Goal: Task Accomplishment & Management: Use online tool/utility

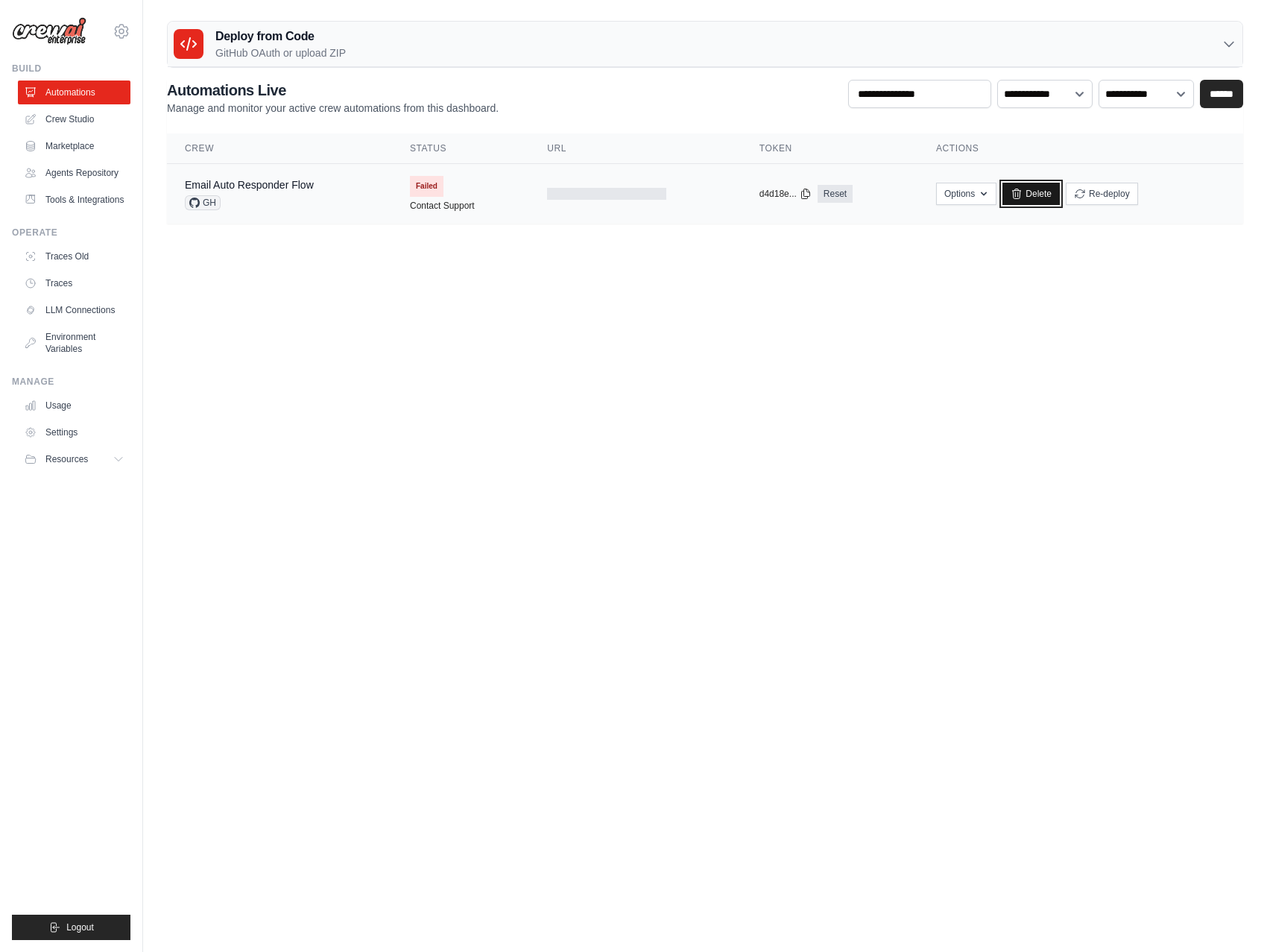
click at [1027, 190] on link "Delete" at bounding box center [1031, 193] width 57 height 22
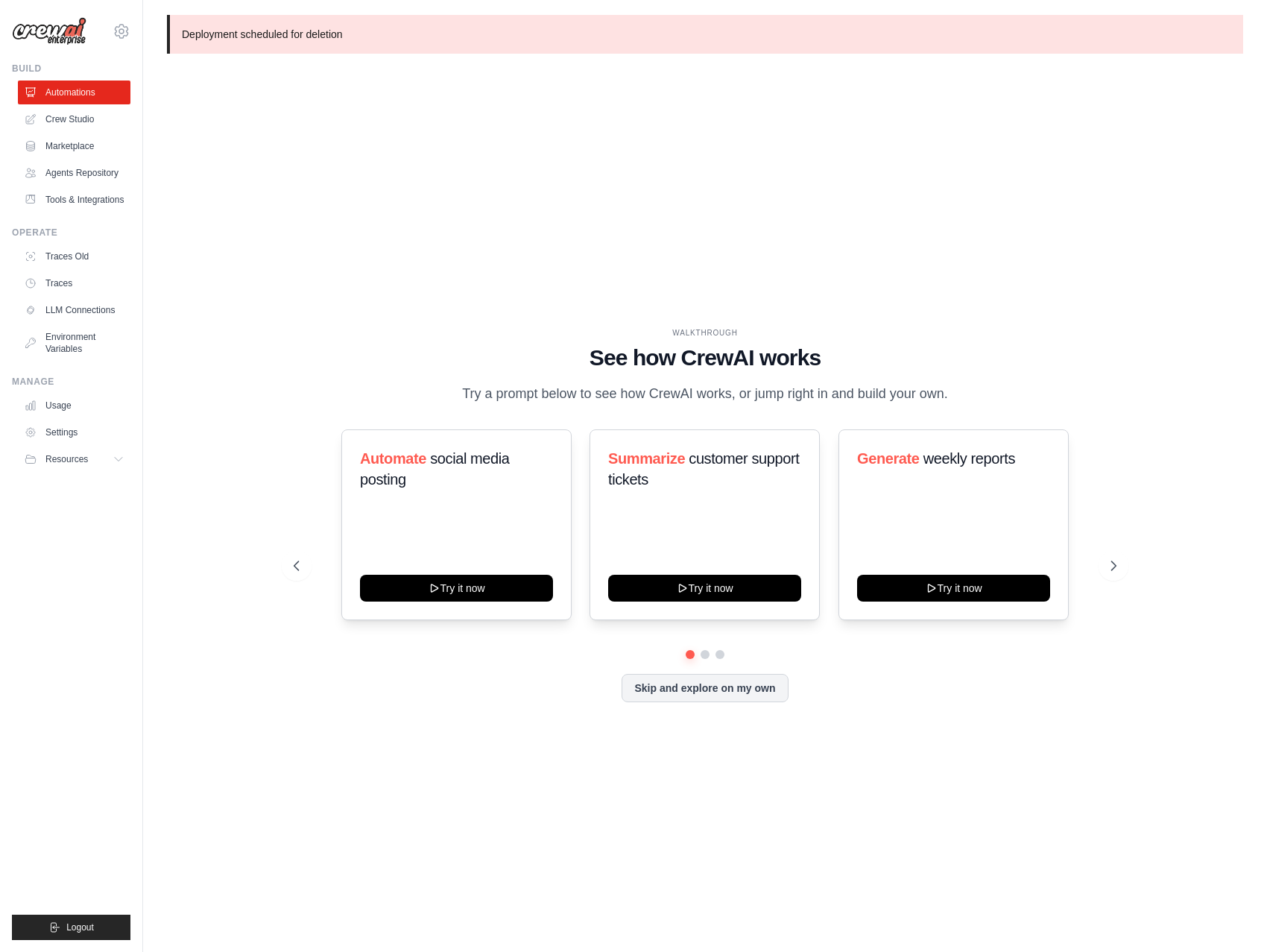
click at [545, 313] on div "WALKTHROUGH See how CrewAI works Try a prompt below to see how CrewAI works, or…" at bounding box center [704, 526] width 1076 height 922
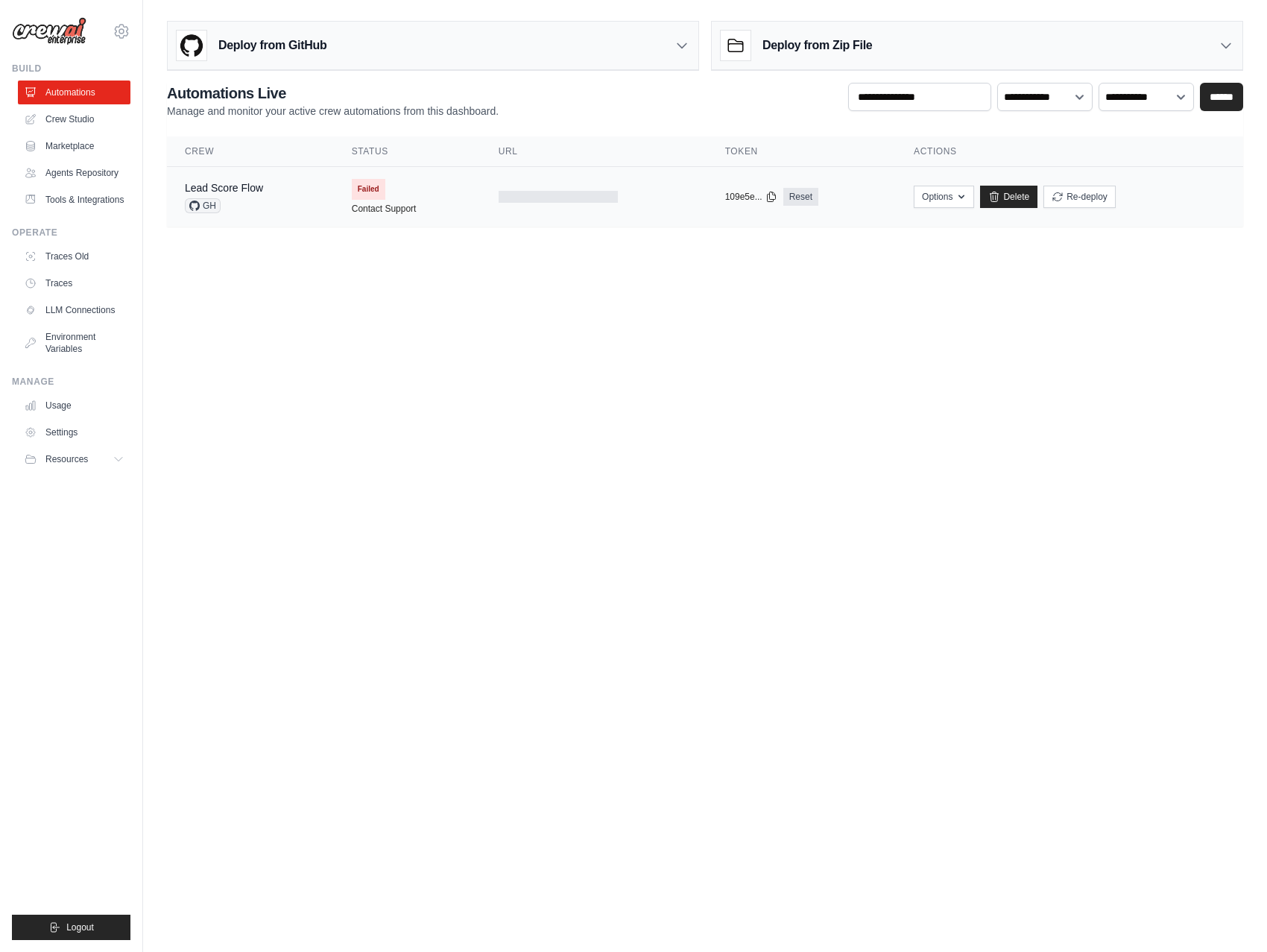
click at [263, 199] on div "Lead Score Flow GH" at bounding box center [250, 197] width 131 height 33
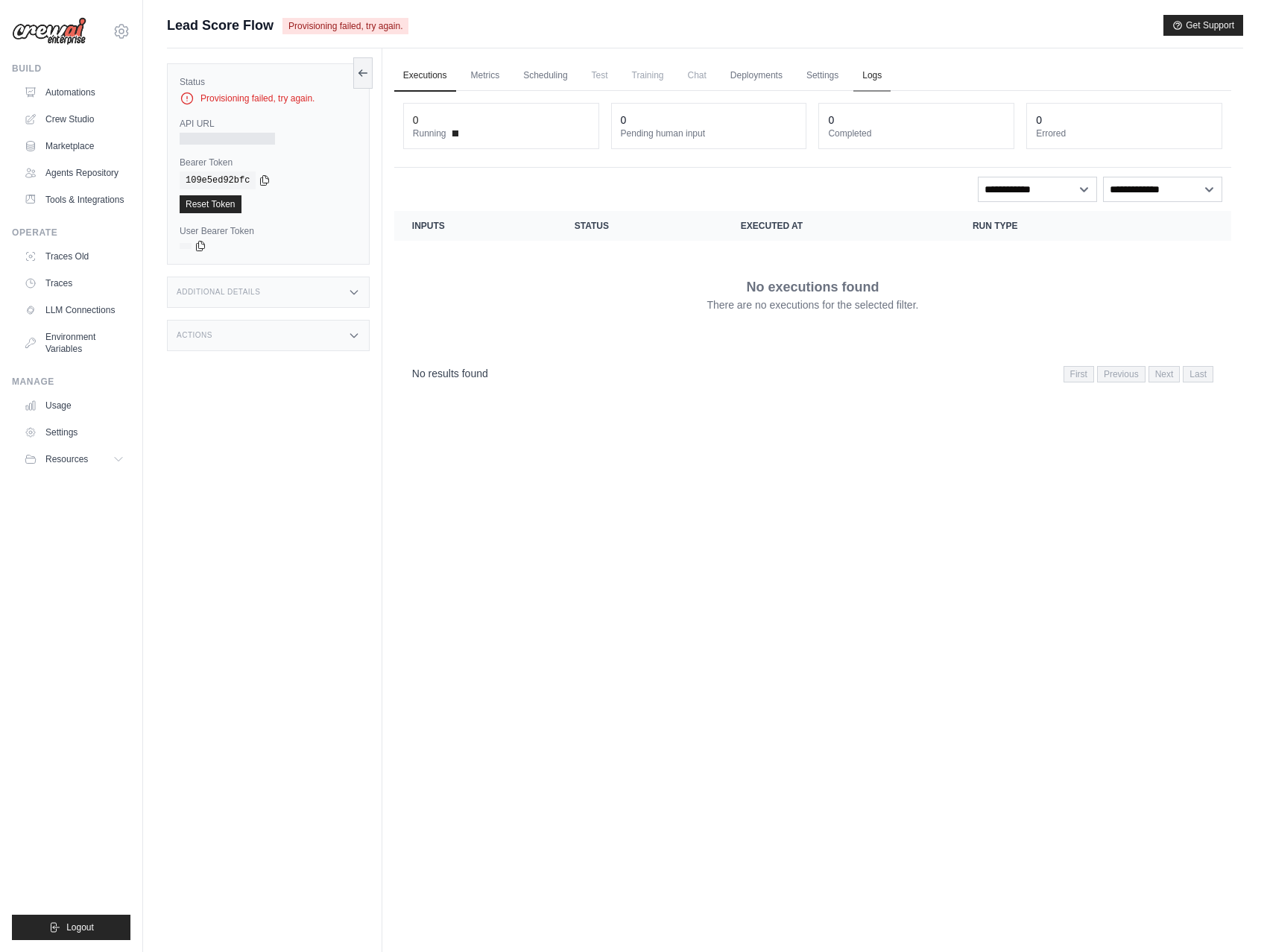
click at [881, 77] on link "Logs" at bounding box center [872, 76] width 37 height 31
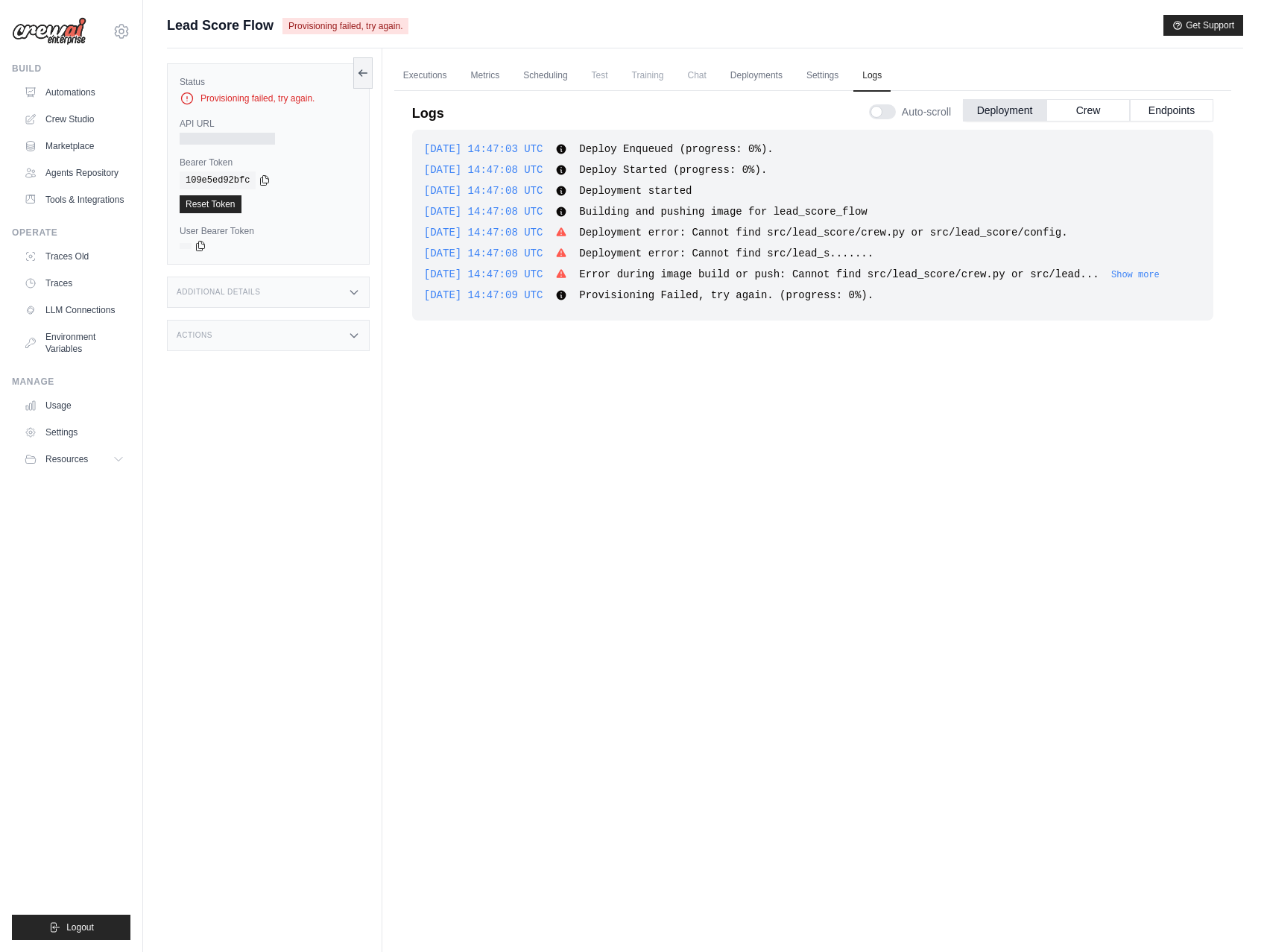
click at [891, 268] on span "Error during image build or push: Cannot find src/lead_score/crew.py or src/lea…" at bounding box center [838, 273] width 519 height 12
click at [1157, 272] on button "Show more" at bounding box center [1135, 273] width 48 height 12
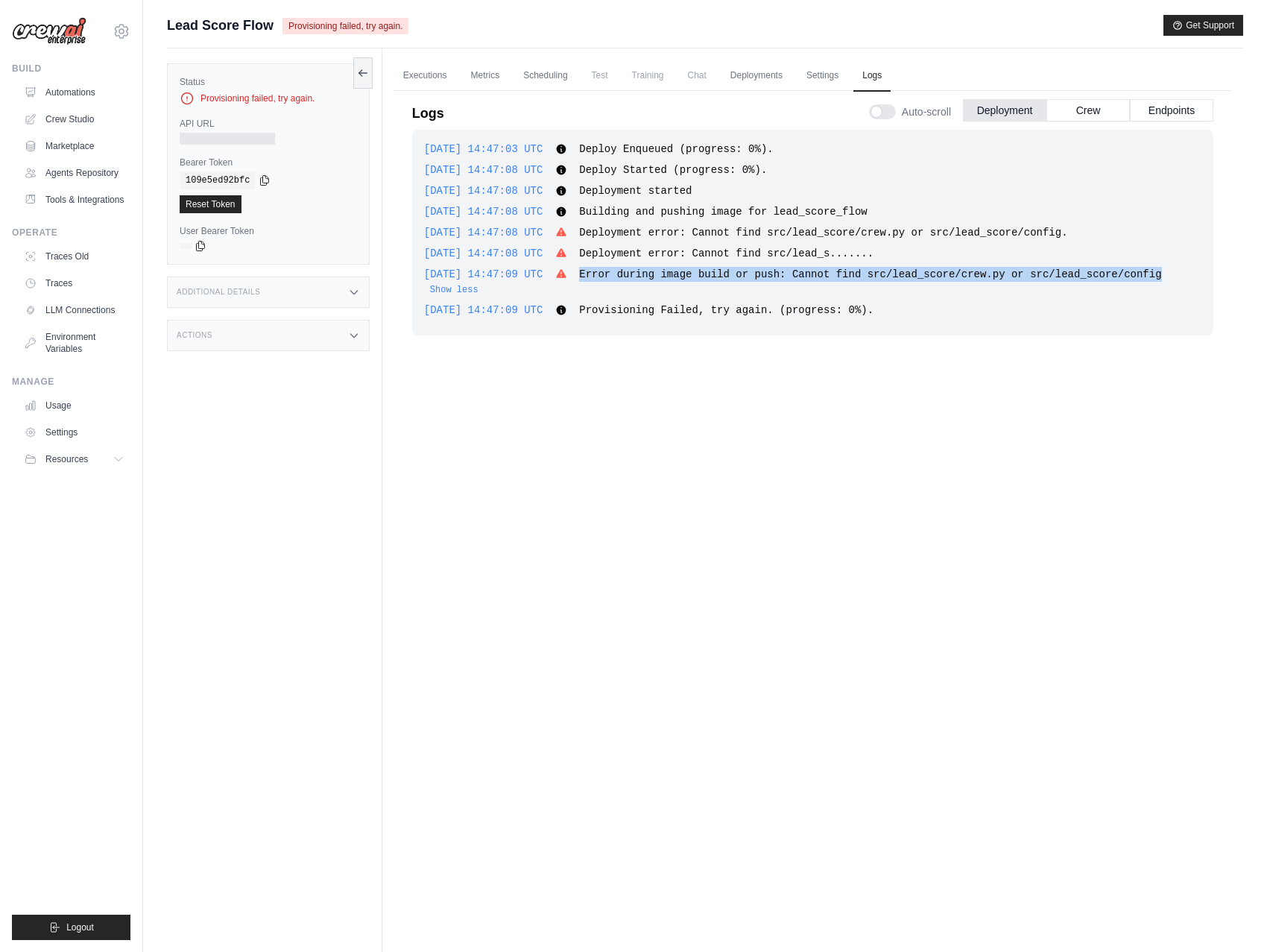
drag, startPoint x: 601, startPoint y: 273, endPoint x: 1193, endPoint y: 276, distance: 592.0
click at [1193, 276] on div "[DATE] 14:47:09 UTC Error during image build or push: Cannot find src/lead_scor…" at bounding box center [812, 281] width 777 height 29
copy span "Error during image build or push: Cannot find src/lead_score/crew.py or src/lea…"
